Goal: Task Accomplishment & Management: Complete application form

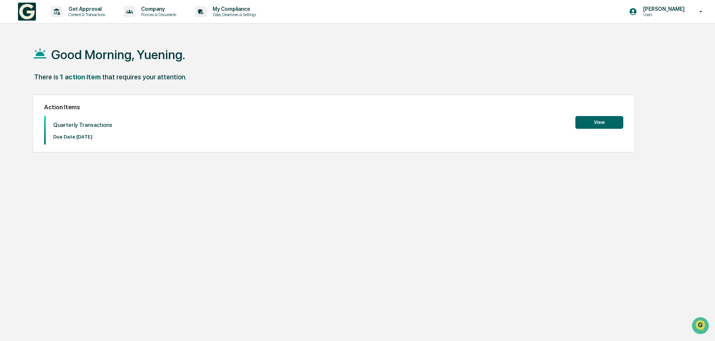
click at [592, 122] on button "View" at bounding box center [600, 122] width 48 height 13
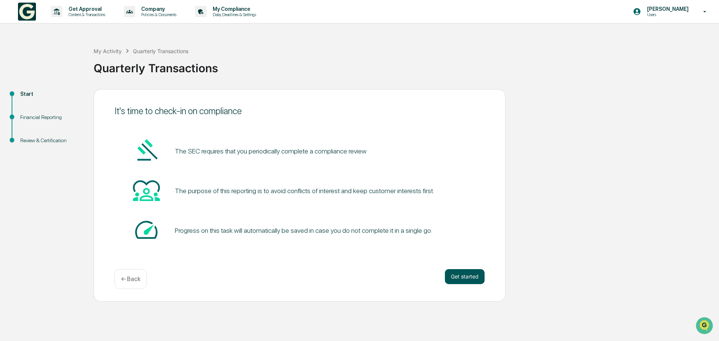
click at [476, 273] on button "Get started" at bounding box center [465, 276] width 40 height 15
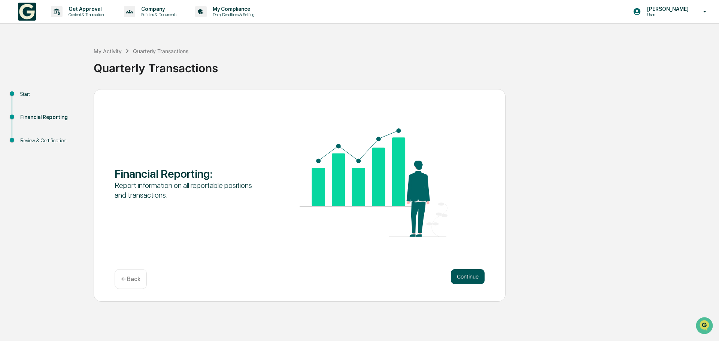
click at [466, 273] on button "Continue" at bounding box center [468, 276] width 34 height 15
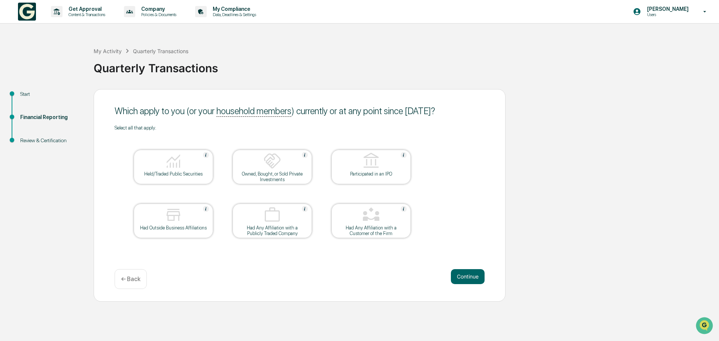
click at [172, 160] on img at bounding box center [173, 161] width 18 height 18
click at [465, 279] on button "Continue" at bounding box center [468, 276] width 34 height 15
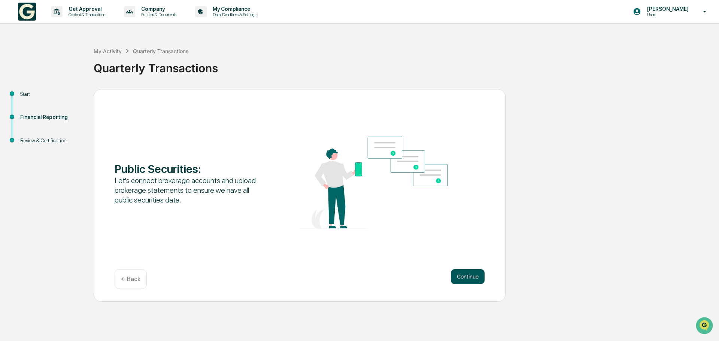
click at [474, 276] on button "Continue" at bounding box center [468, 276] width 34 height 15
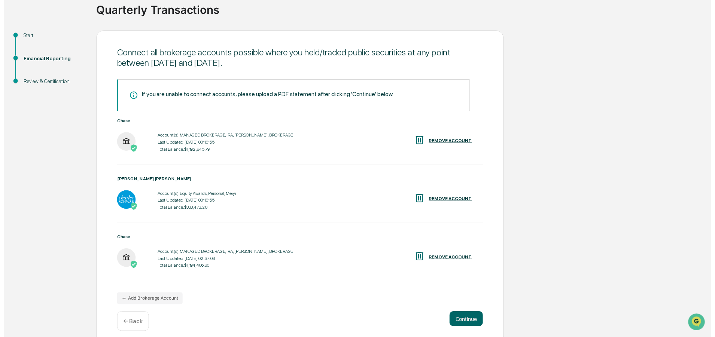
scroll to position [65, 0]
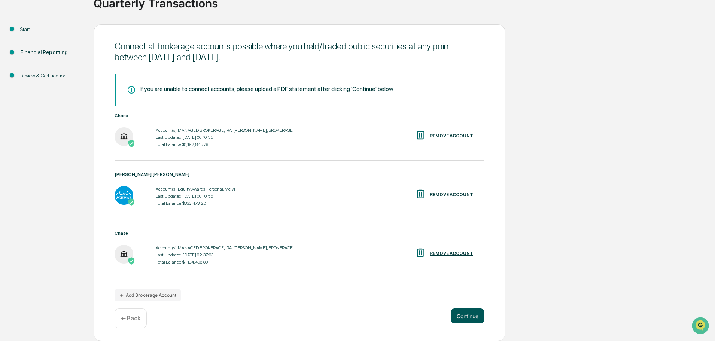
click at [473, 319] on button "Continue" at bounding box center [468, 316] width 34 height 15
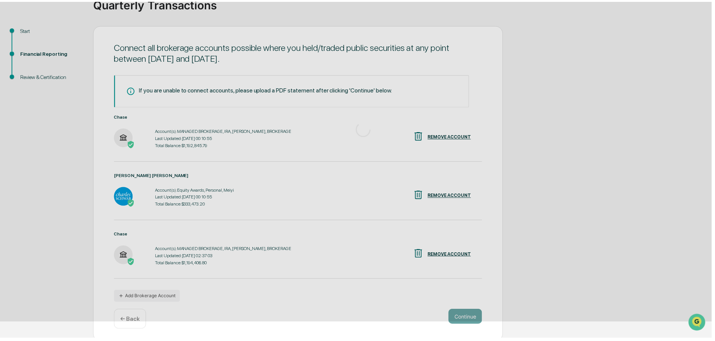
scroll to position [0, 0]
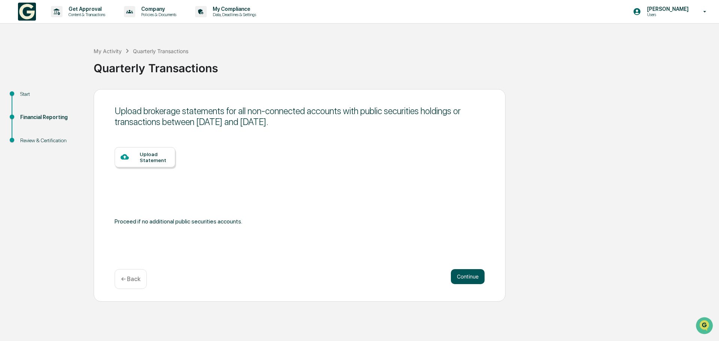
click at [472, 278] on button "Continue" at bounding box center [468, 276] width 34 height 15
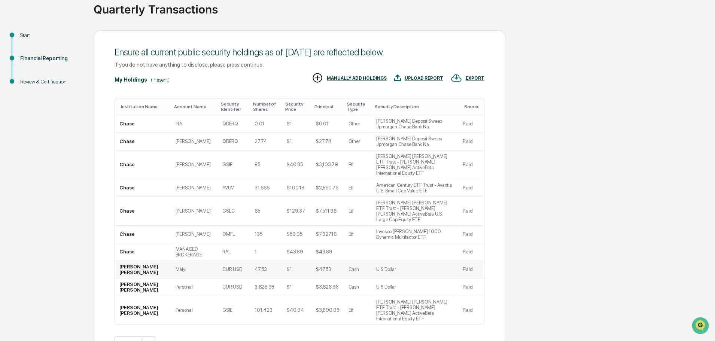
scroll to position [69, 0]
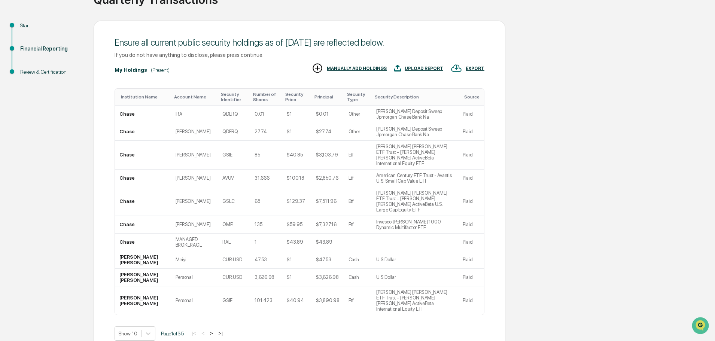
click at [213, 330] on button ">" at bounding box center [211, 333] width 7 height 6
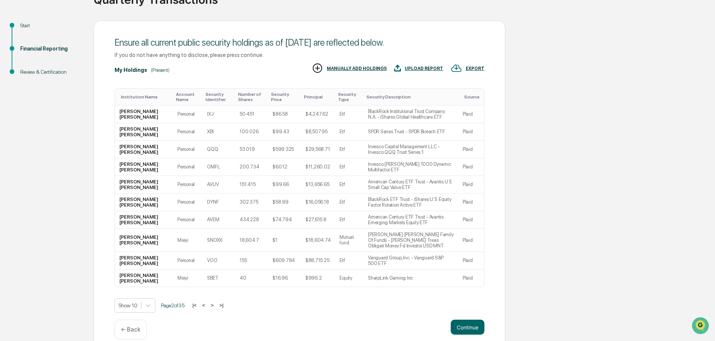
click at [213, 298] on div "Show 10 Page 2 of 35 |< < > >|" at bounding box center [300, 305] width 370 height 14
click at [216, 302] on button ">" at bounding box center [212, 305] width 7 height 6
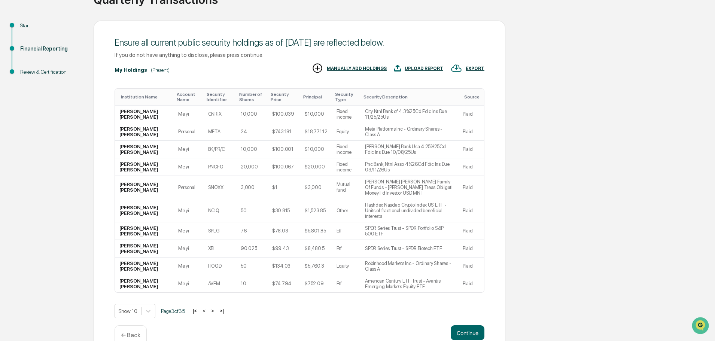
click at [216, 308] on button ">" at bounding box center [212, 311] width 7 height 6
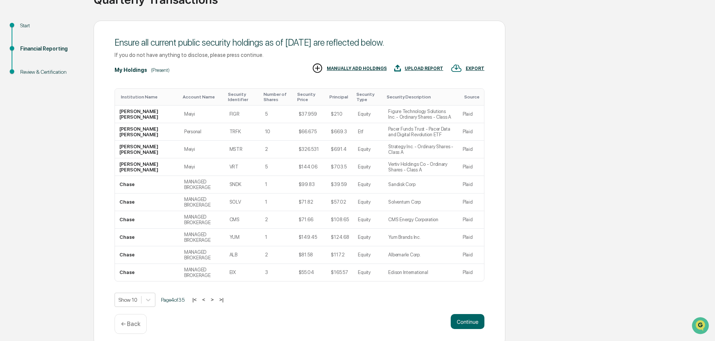
click at [207, 300] on button "<" at bounding box center [203, 300] width 7 height 6
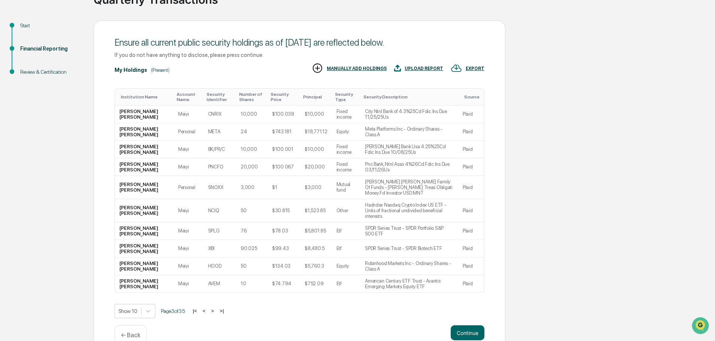
click at [216, 308] on button ">" at bounding box center [212, 311] width 7 height 6
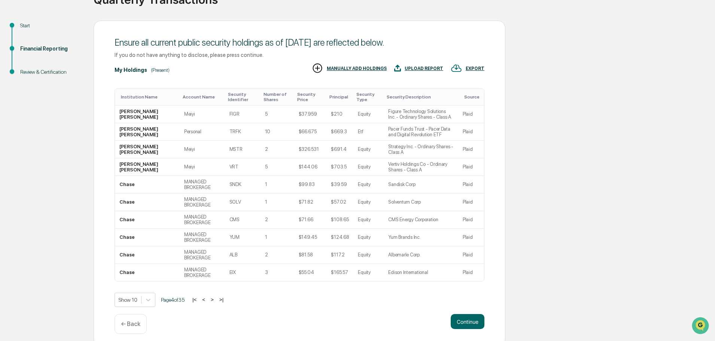
click at [216, 299] on button ">" at bounding box center [212, 300] width 7 height 6
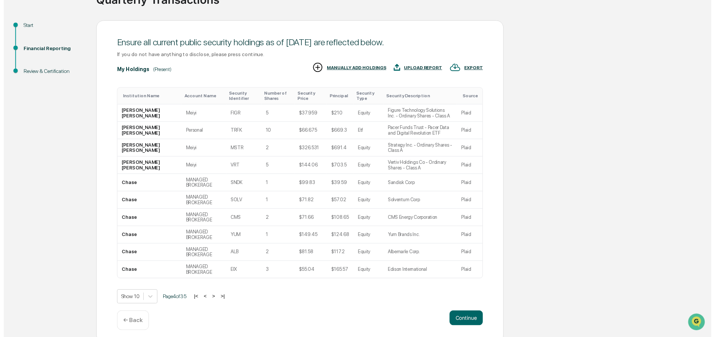
scroll to position [13, 0]
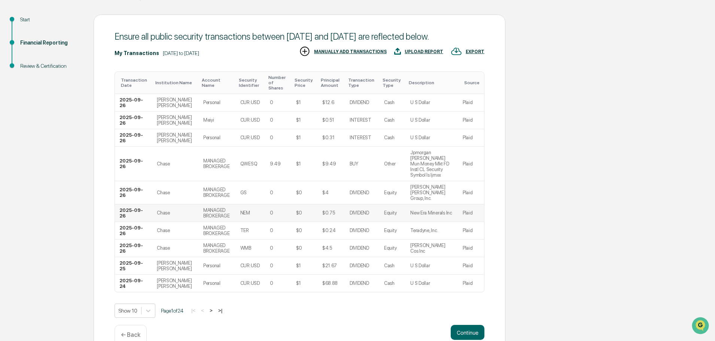
scroll to position [80, 0]
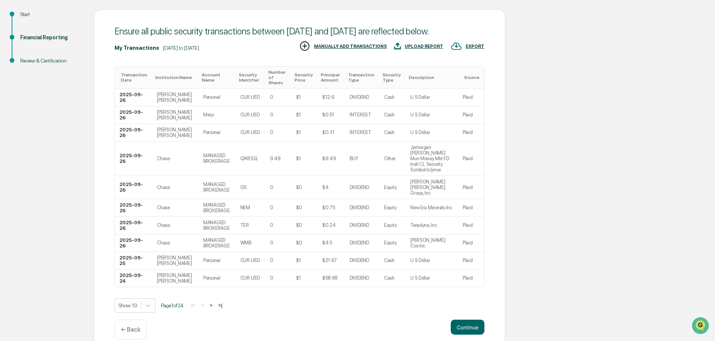
click at [215, 302] on button ">" at bounding box center [210, 305] width 7 height 6
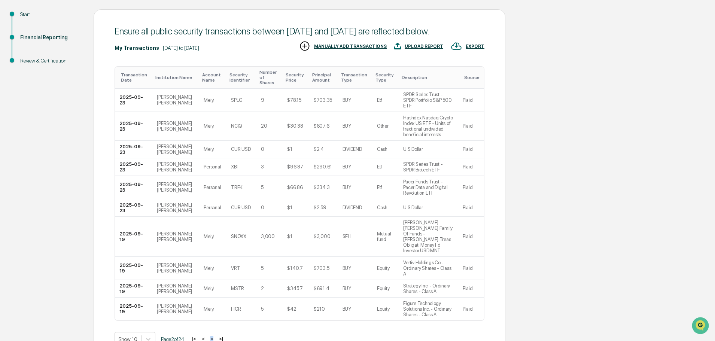
click at [216, 332] on div "Show 10 Page 2 of 24 |< < > >|" at bounding box center [300, 339] width 370 height 14
click at [215, 336] on button ">" at bounding box center [211, 339] width 7 height 6
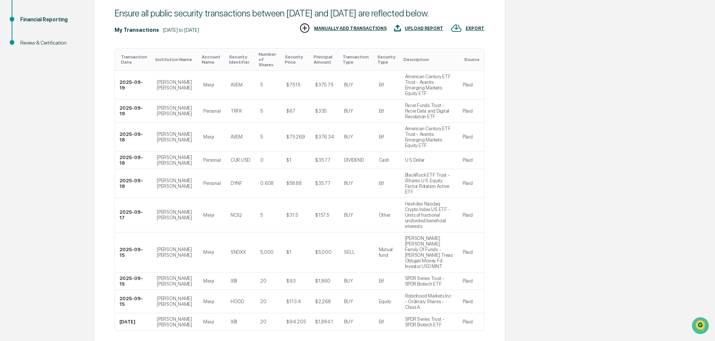
scroll to position [108, 0]
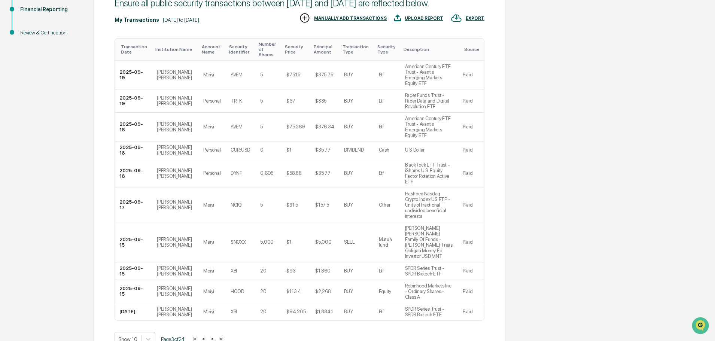
click at [215, 336] on button ">" at bounding box center [212, 339] width 7 height 6
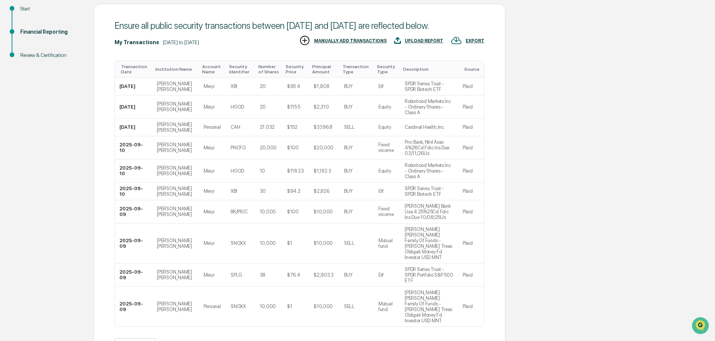
click at [215, 341] on button ">" at bounding box center [211, 345] width 7 height 6
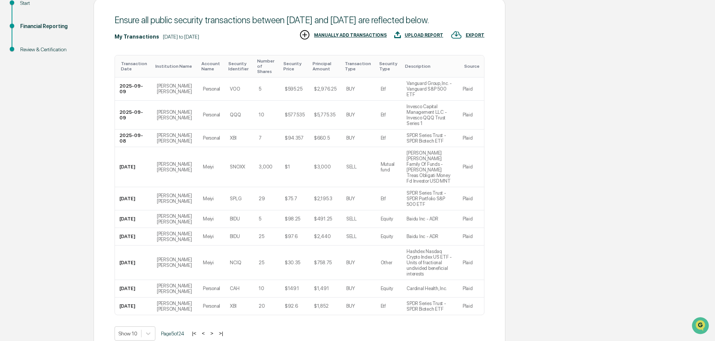
click at [215, 330] on button ">" at bounding box center [211, 333] width 7 height 6
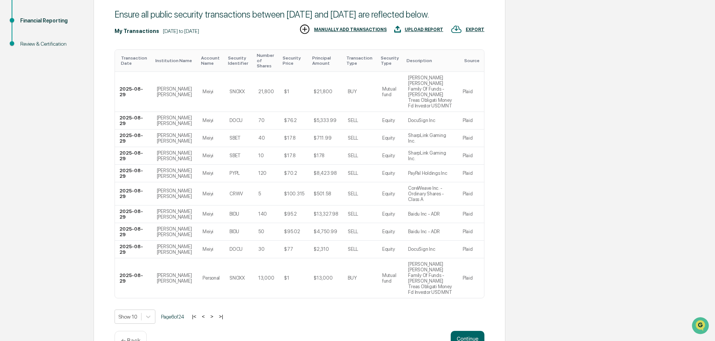
click at [215, 313] on button ">" at bounding box center [211, 316] width 7 height 6
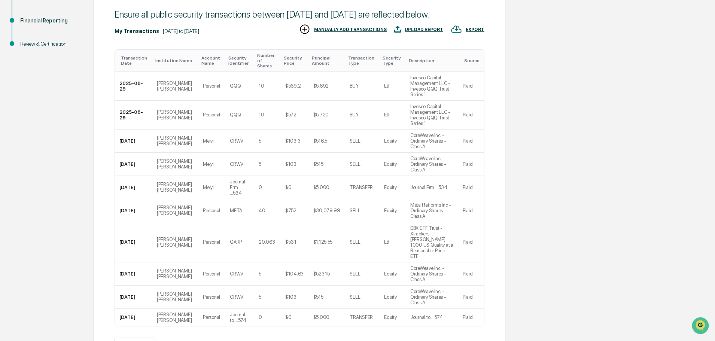
scroll to position [91, 0]
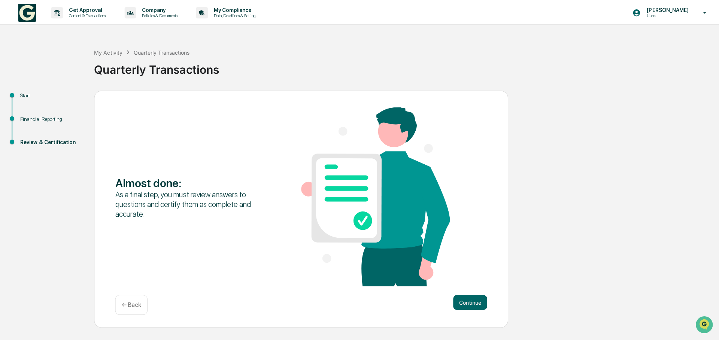
scroll to position [0, 0]
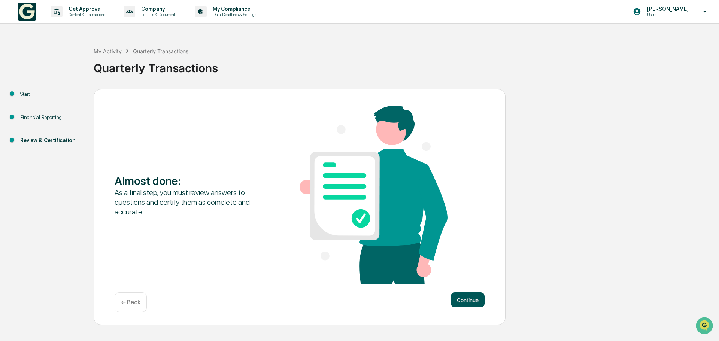
click at [461, 299] on button "Continue" at bounding box center [468, 299] width 34 height 15
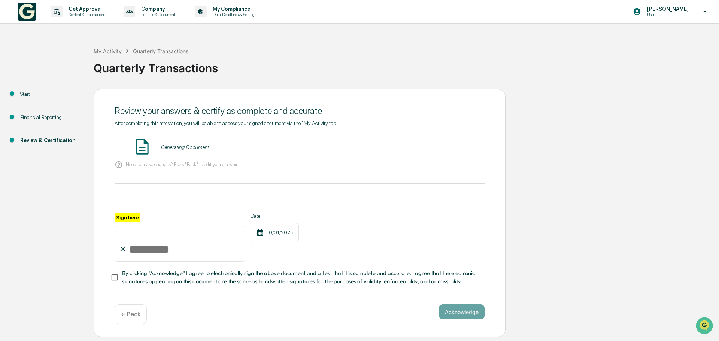
click at [175, 257] on input "Sign here" at bounding box center [180, 244] width 131 height 36
type input "**********"
click at [317, 310] on div "Acknowledge ← Back" at bounding box center [300, 314] width 370 height 20
click at [442, 149] on button "VIEW" at bounding box center [442, 147] width 49 height 13
